Goal: Navigation & Orientation: Find specific page/section

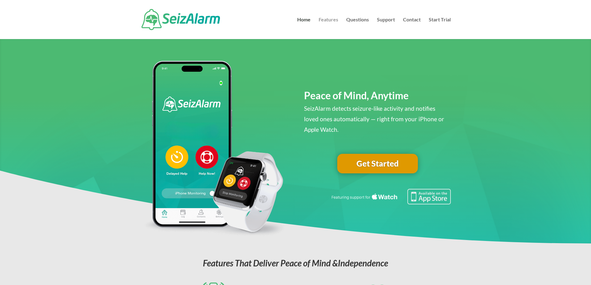
click at [336, 21] on link "Features" at bounding box center [328, 28] width 20 height 22
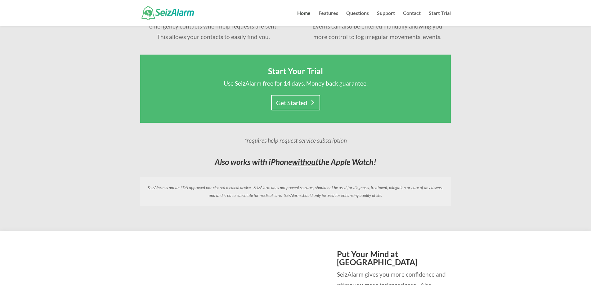
scroll to position [682, 0]
